Goal: Use online tool/utility: Use online tool/utility

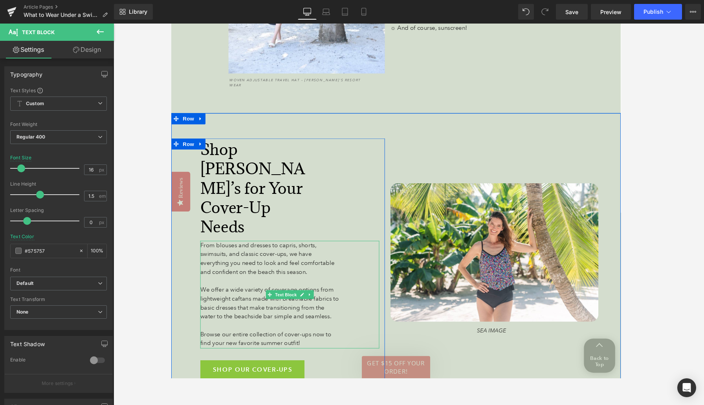
scroll to position [2623, 0]
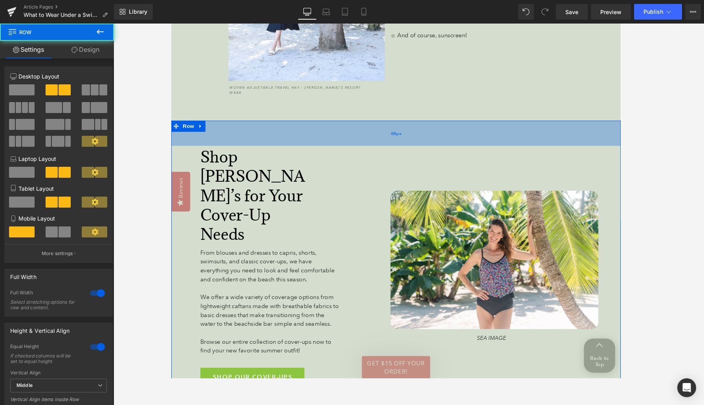
click at [405, 136] on span "68px" at bounding box center [408, 140] width 11 height 8
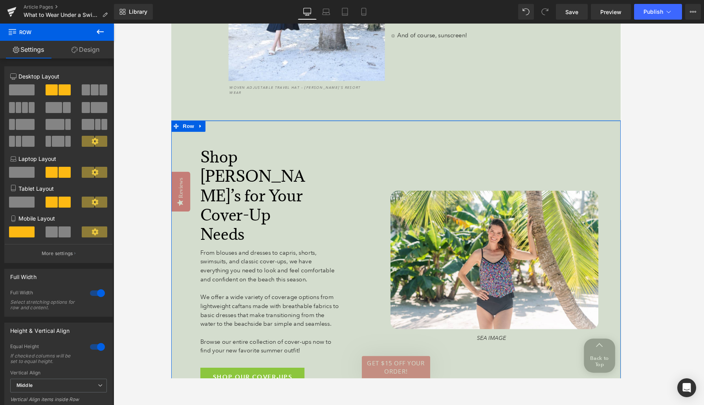
click at [86, 51] on link "Design" at bounding box center [85, 50] width 57 height 18
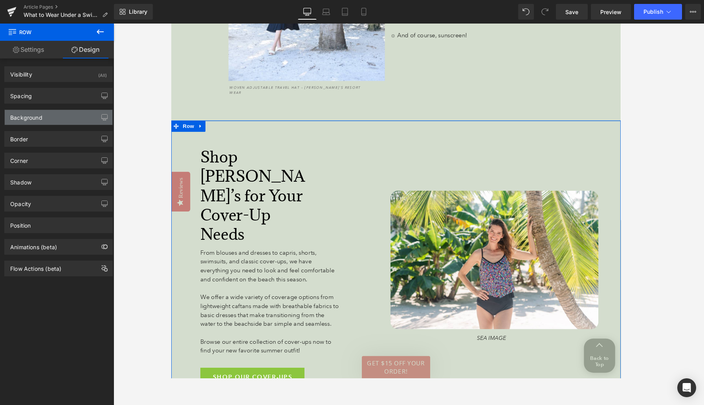
click at [46, 122] on div "Background" at bounding box center [59, 117] width 108 height 15
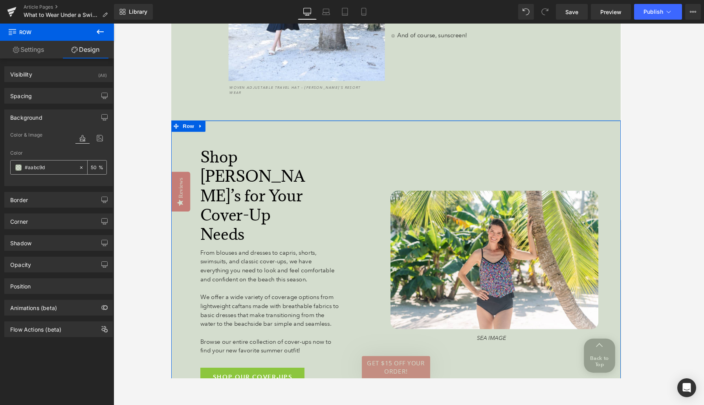
click at [19, 168] on span at bounding box center [18, 168] width 6 height 6
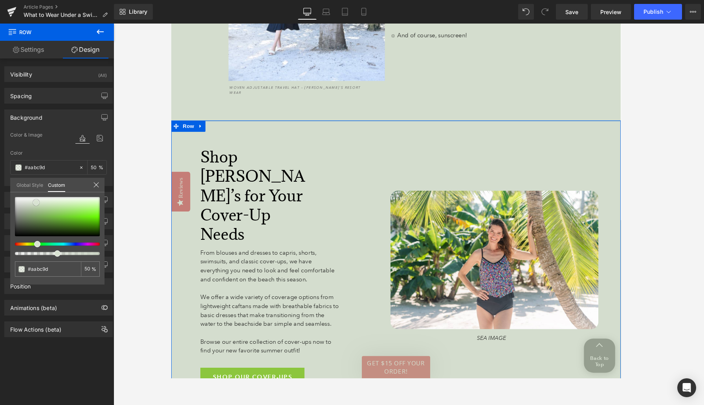
type input "#d9e3d2"
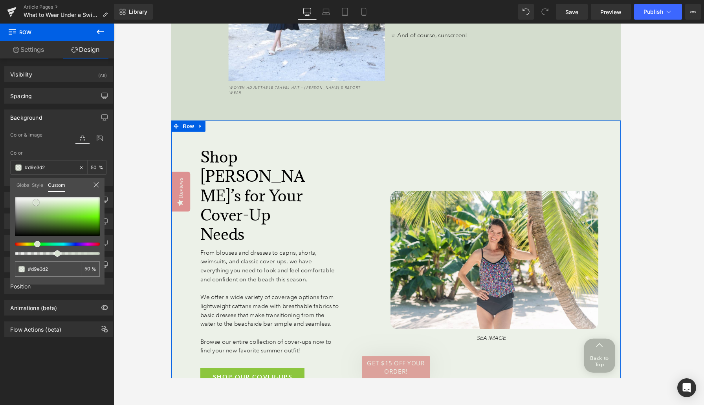
type input "#d9e3d3"
type input "#dce3d7"
type input "#dce1da"
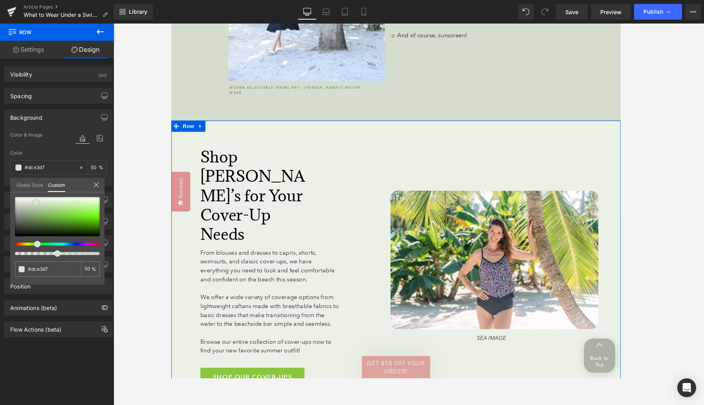
type input "#dce1da"
type input "#dce0db"
type input "#dfe1df"
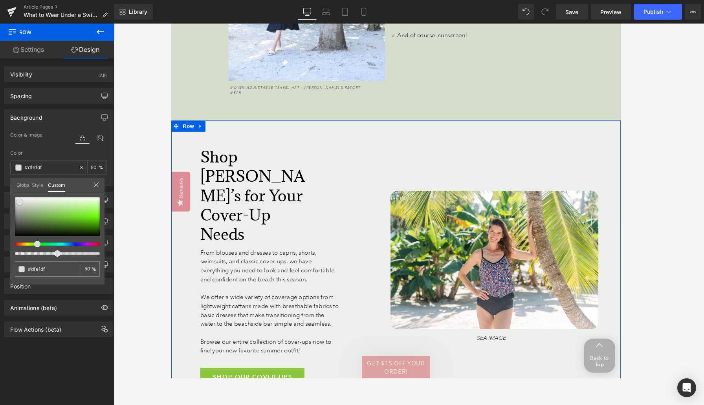
type input "#e2e3e2"
type input "#eaeaea"
type input "#efefef"
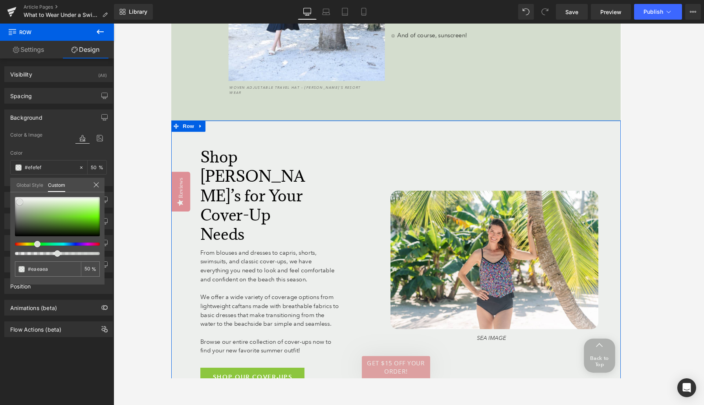
type input "#efefef"
type input "#f7f7f7"
type input "#f9f9f9"
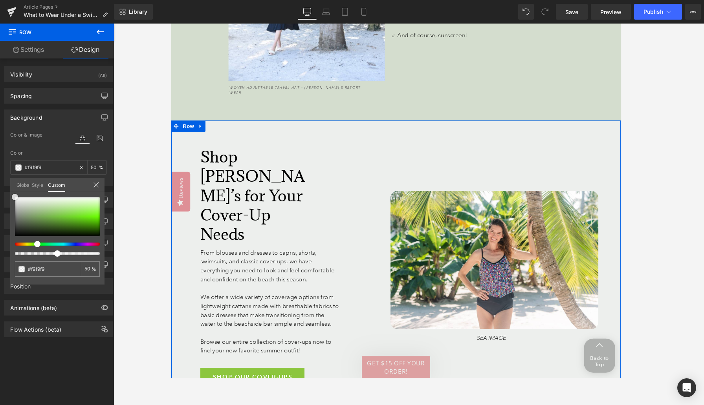
type input "#ffffff"
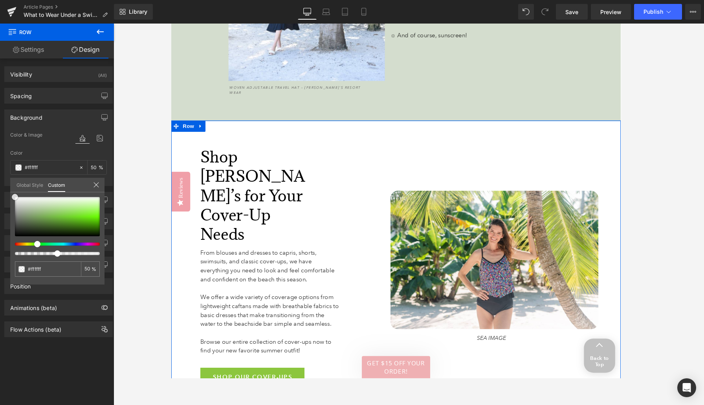
drag, startPoint x: 36, startPoint y: 203, endPoint x: 6, endPoint y: 176, distance: 40.1
click at [6, 176] on div "Background Color & Image color rgba(255, 255, 255, 0.5) Color #ffffff 50 % Imag…" at bounding box center [58, 145] width 117 height 82
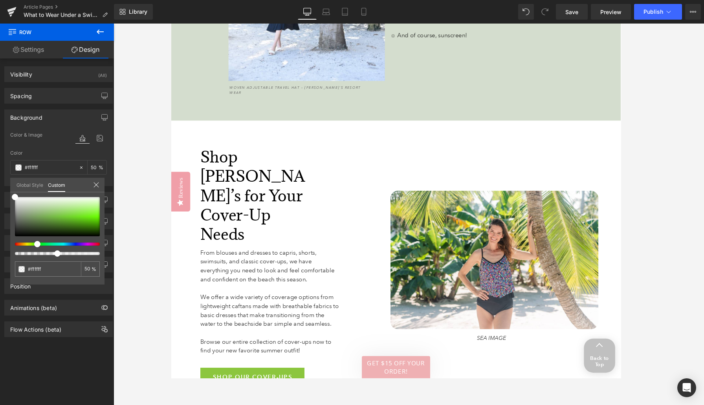
click at [155, 187] on div at bounding box center [408, 215] width 590 height 382
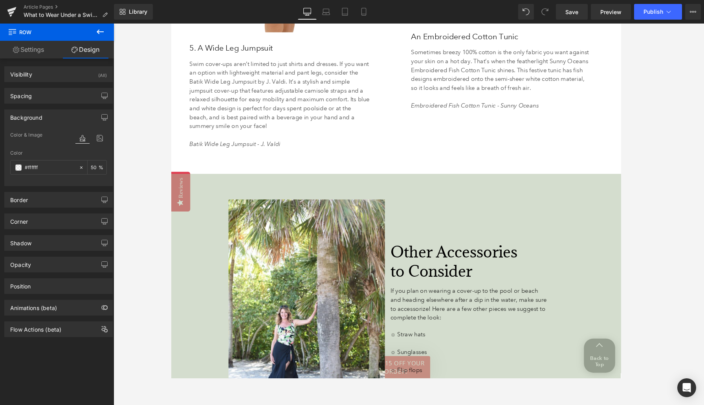
scroll to position [2288, 0]
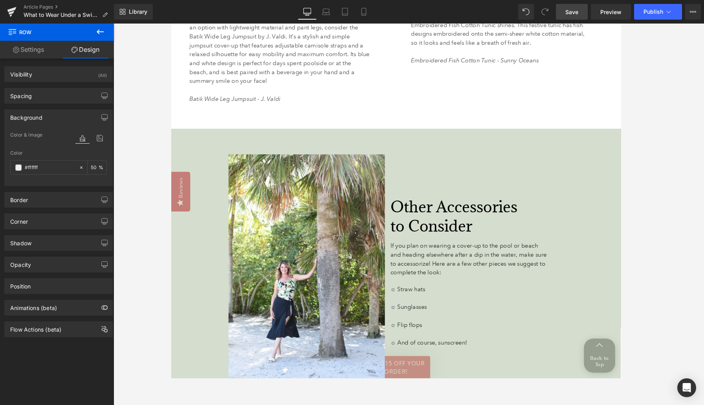
click at [562, 11] on span "Save" at bounding box center [571, 12] width 13 height 8
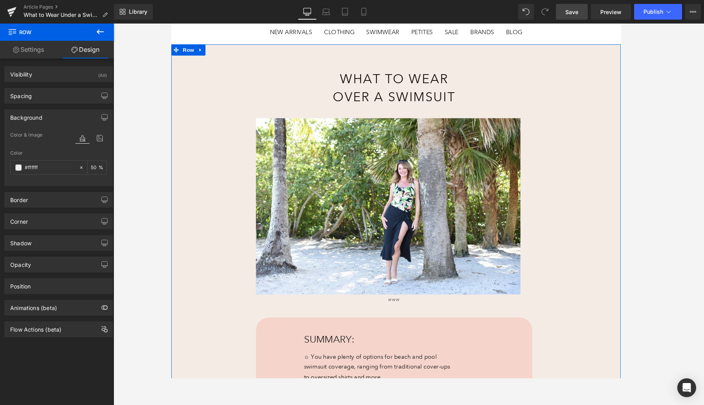
scroll to position [71, 0]
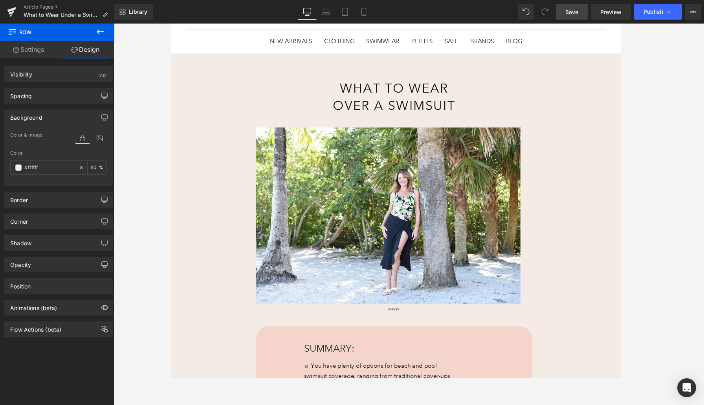
click at [562, 16] on link "Save" at bounding box center [572, 12] width 32 height 16
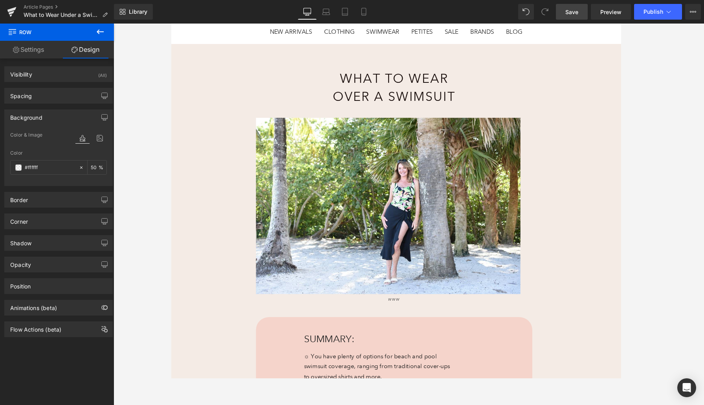
click at [562, 16] on link "Save" at bounding box center [572, 12] width 32 height 16
